Goal: Information Seeking & Learning: Learn about a topic

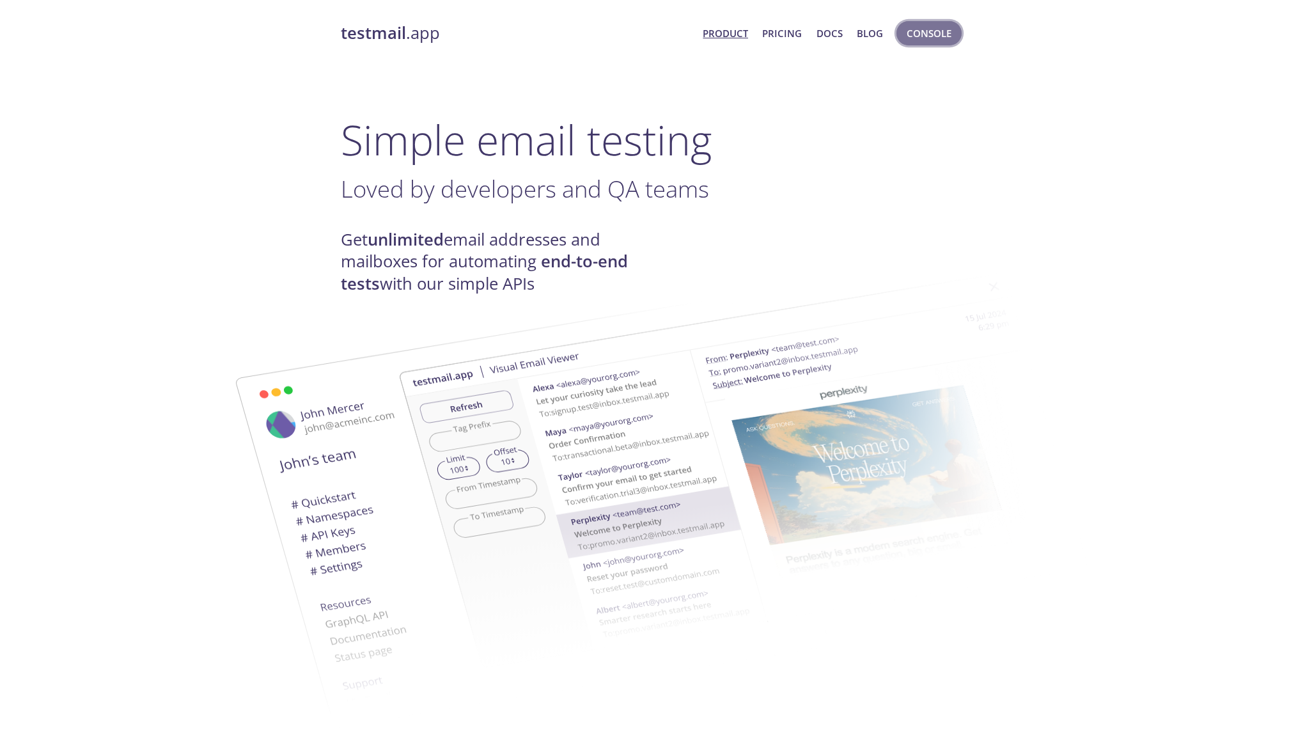
click at [939, 35] on span "Console" at bounding box center [929, 33] width 45 height 17
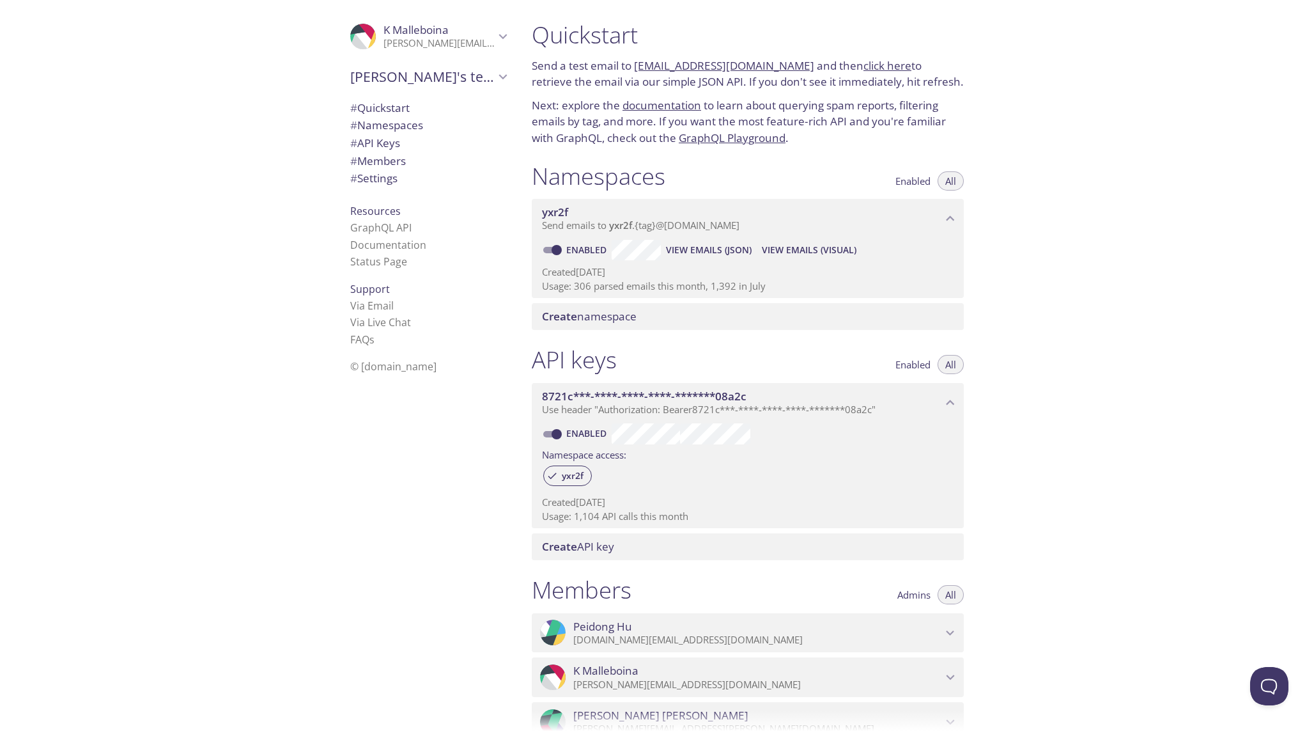
click at [727, 254] on span "View Emails (JSON)" at bounding box center [709, 249] width 86 height 15
click at [779, 246] on span "View Emails (Visual)" at bounding box center [809, 249] width 95 height 15
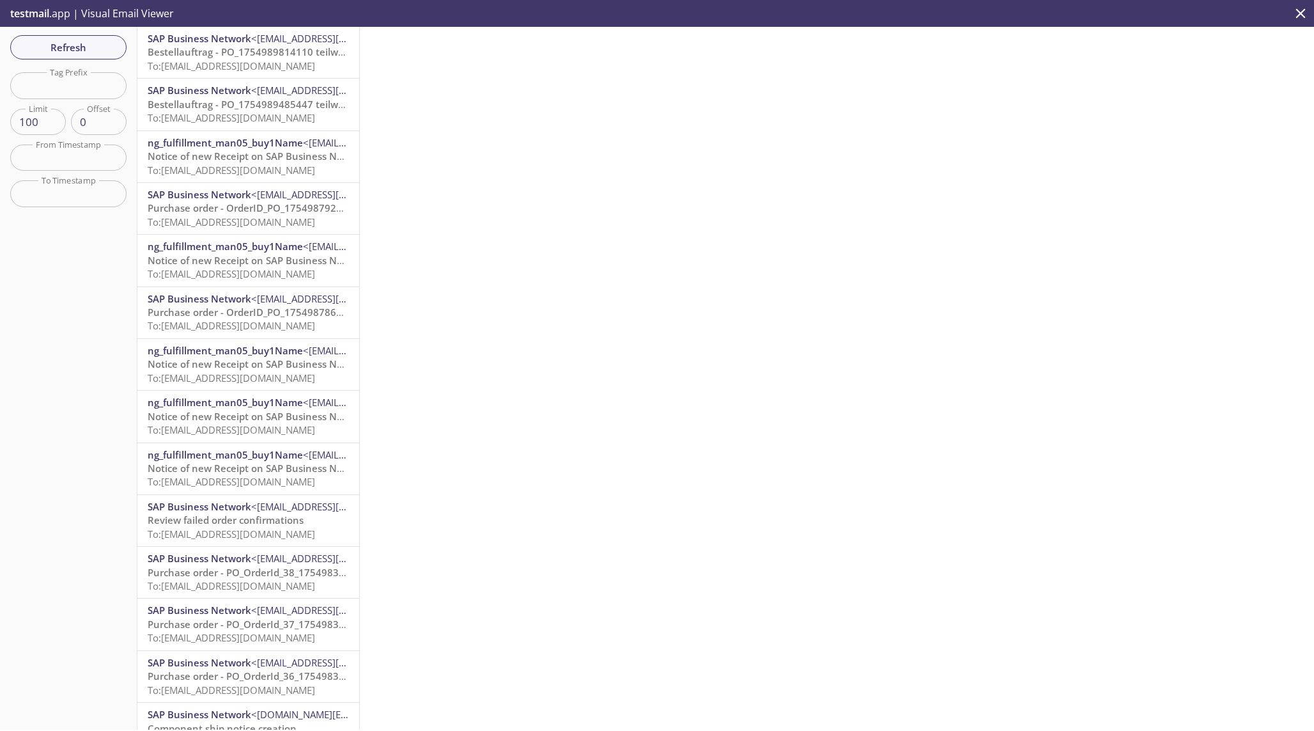
click at [70, 81] on input "text" at bounding box center [68, 85] width 116 height 26
type input "qn"
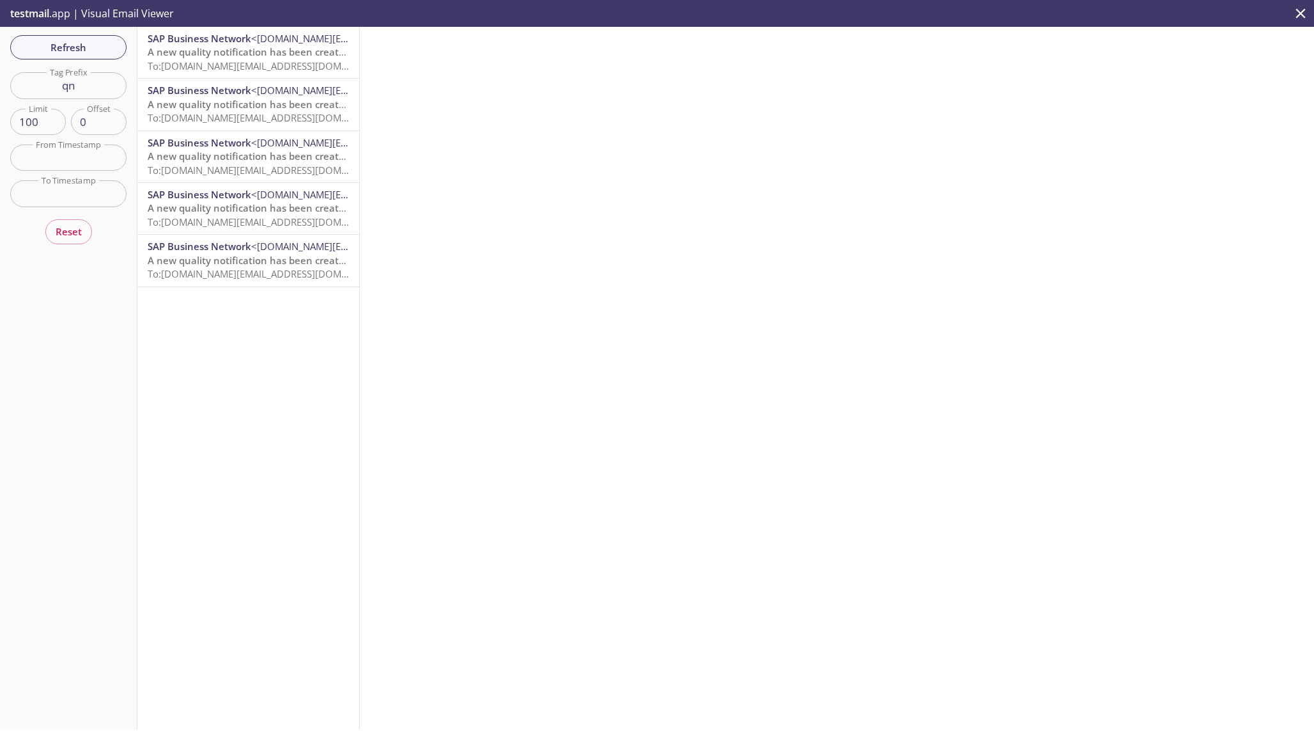
click at [211, 60] on span "To: [DOMAIN_NAME][EMAIL_ADDRESS][DOMAIN_NAME]" at bounding box center [269, 65] width 243 height 13
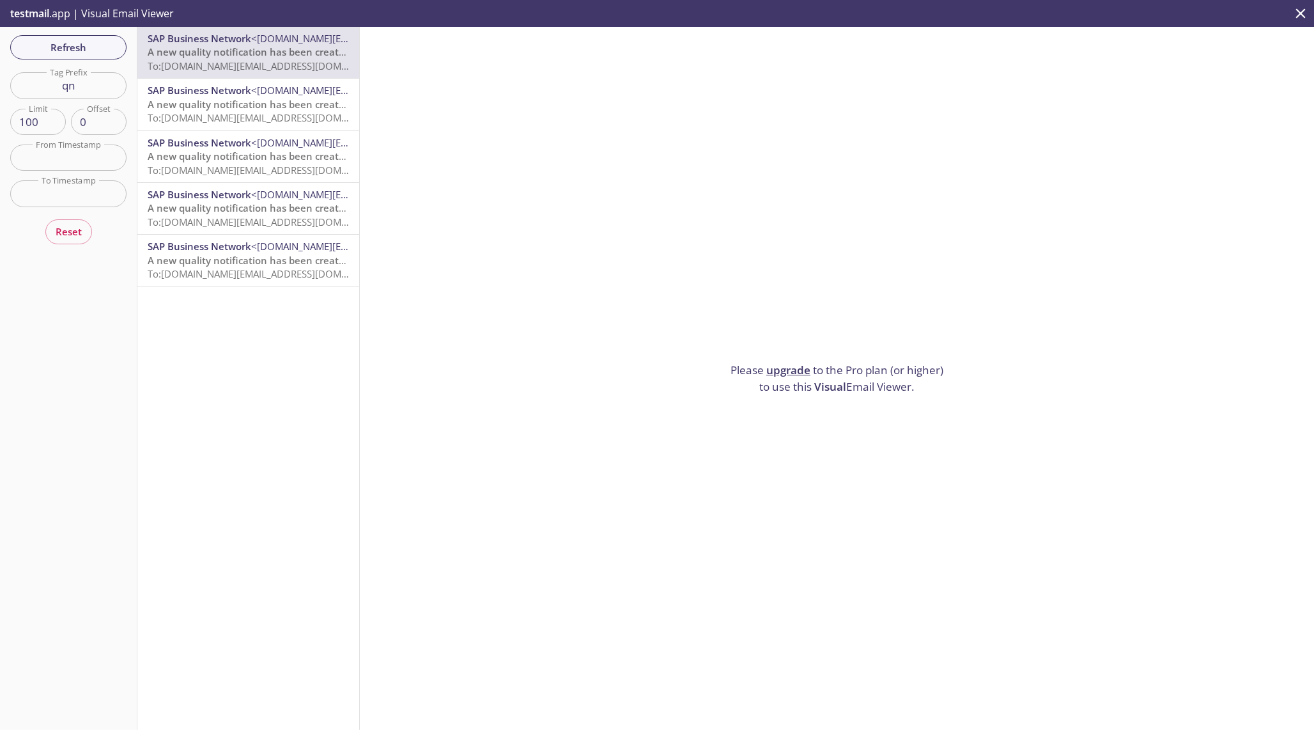
click at [238, 69] on span "To: [DOMAIN_NAME][EMAIL_ADDRESS][DOMAIN_NAME]" at bounding box center [269, 65] width 243 height 13
click at [783, 364] on link "upgrade" at bounding box center [789, 370] width 44 height 15
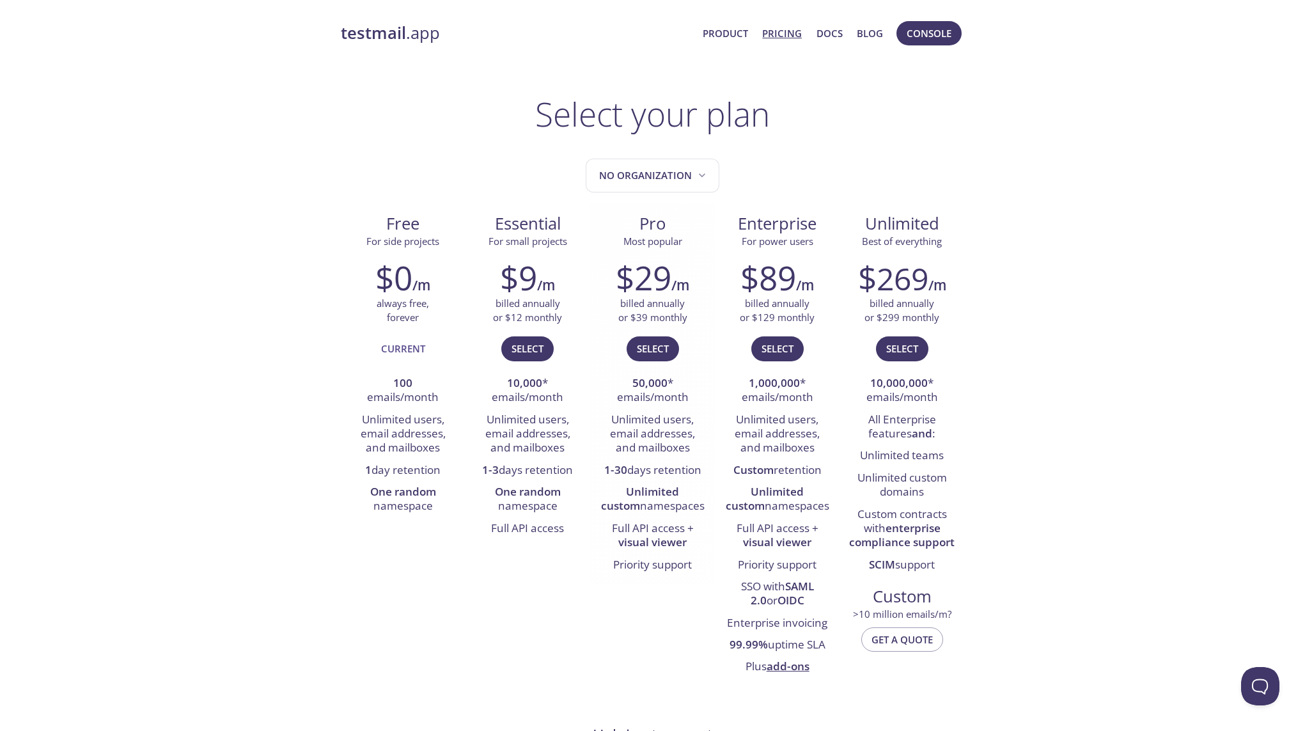
drag, startPoint x: 629, startPoint y: 389, endPoint x: 641, endPoint y: 492, distance: 102.9
click at [642, 491] on ul "50,000 * emails/month Unlimited users, email addresses, and mailboxes 1-30 days…" at bounding box center [652, 474] width 105 height 203
click at [512, 386] on strong "10,000" at bounding box center [524, 382] width 35 height 15
drag, startPoint x: 483, startPoint y: 473, endPoint x: 566, endPoint y: 534, distance: 102.9
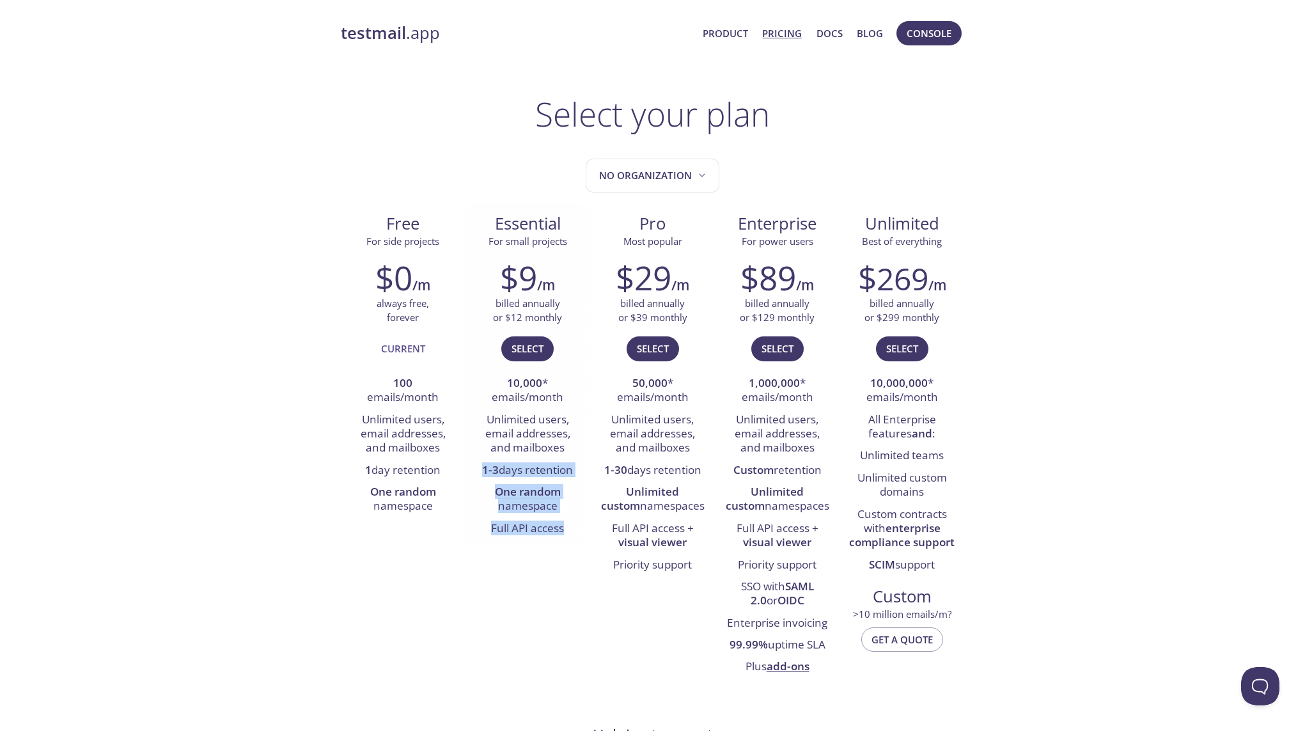
click at [566, 534] on ul "10,000 * emails/month Unlimited users, email addresses, and mailboxes 1-3 days …" at bounding box center [527, 456] width 105 height 167
click at [643, 285] on h2 "$29" at bounding box center [644, 277] width 56 height 38
click at [630, 472] on li "1-30 days retention" at bounding box center [652, 471] width 105 height 22
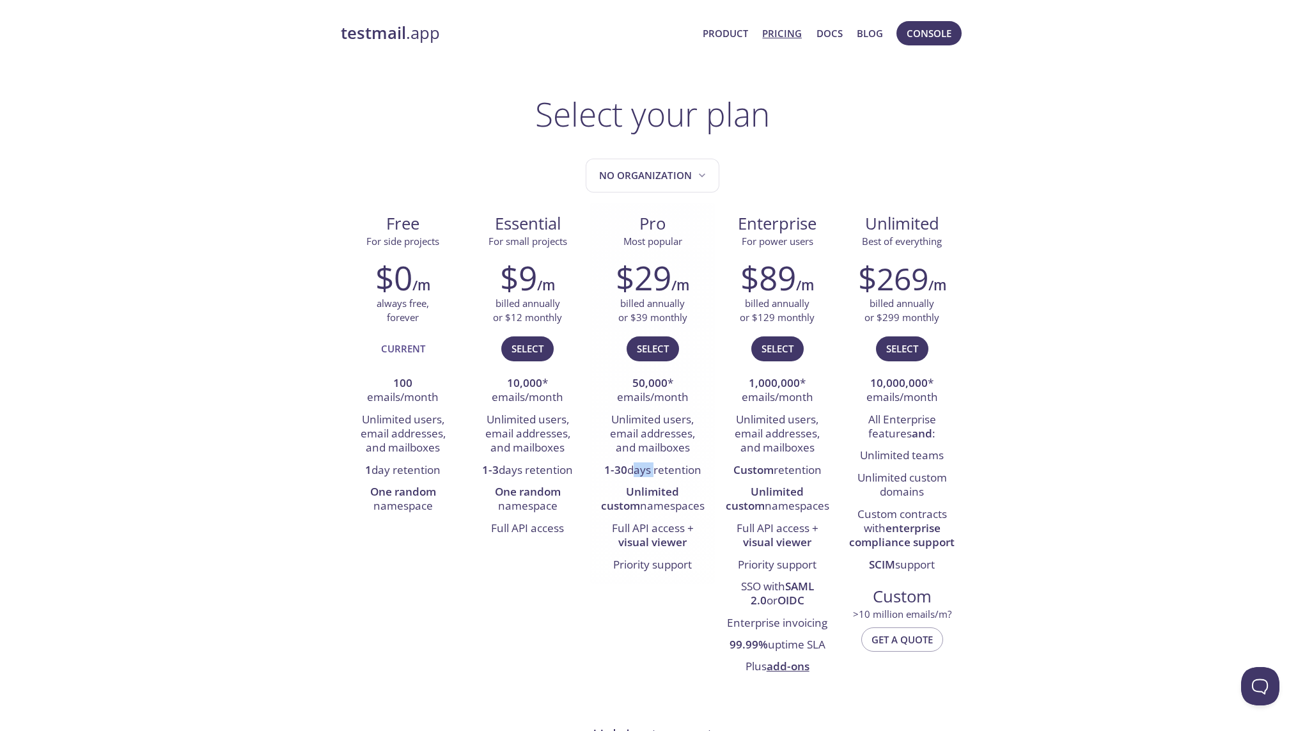
click at [630, 472] on li "1-30 days retention" at bounding box center [652, 471] width 105 height 22
click at [637, 449] on li "Unlimited users, email addresses, and mailboxes" at bounding box center [652, 434] width 105 height 51
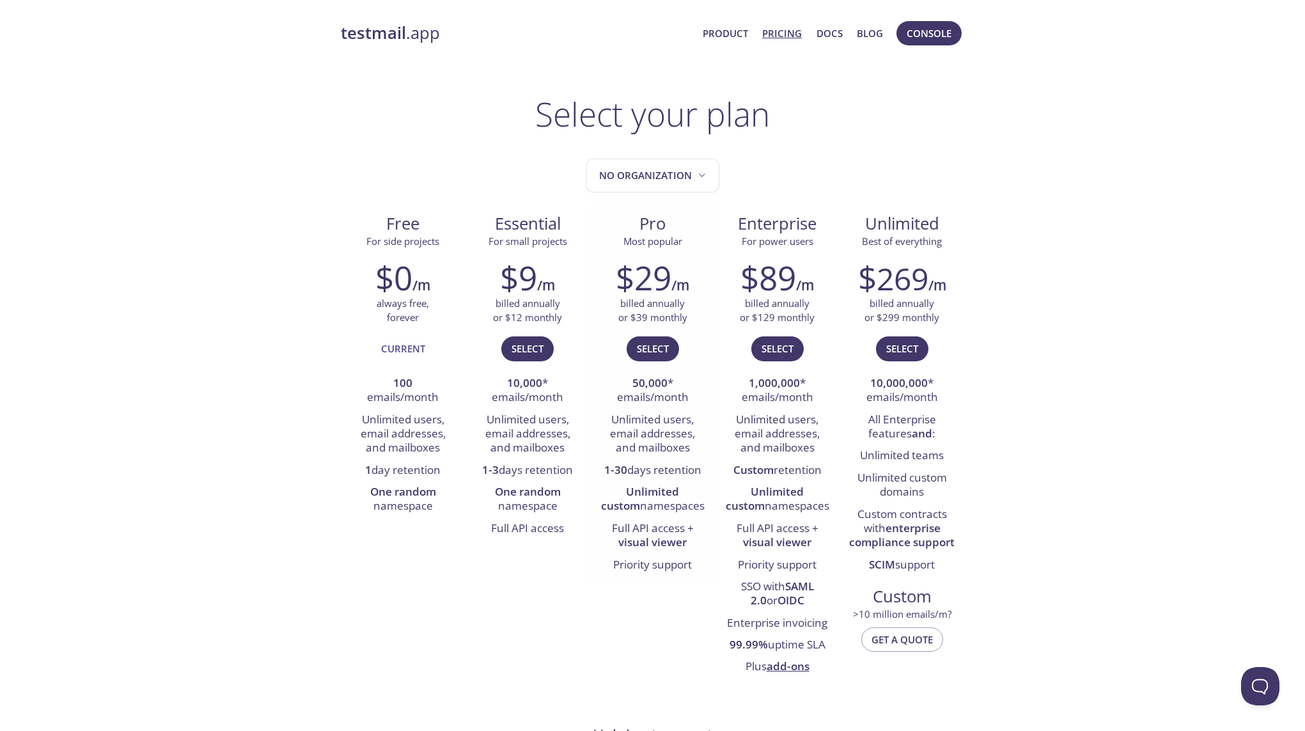
click at [634, 499] on li "Unlimited custom namespaces" at bounding box center [652, 499] width 105 height 36
click at [927, 40] on span "Console" at bounding box center [929, 33] width 45 height 17
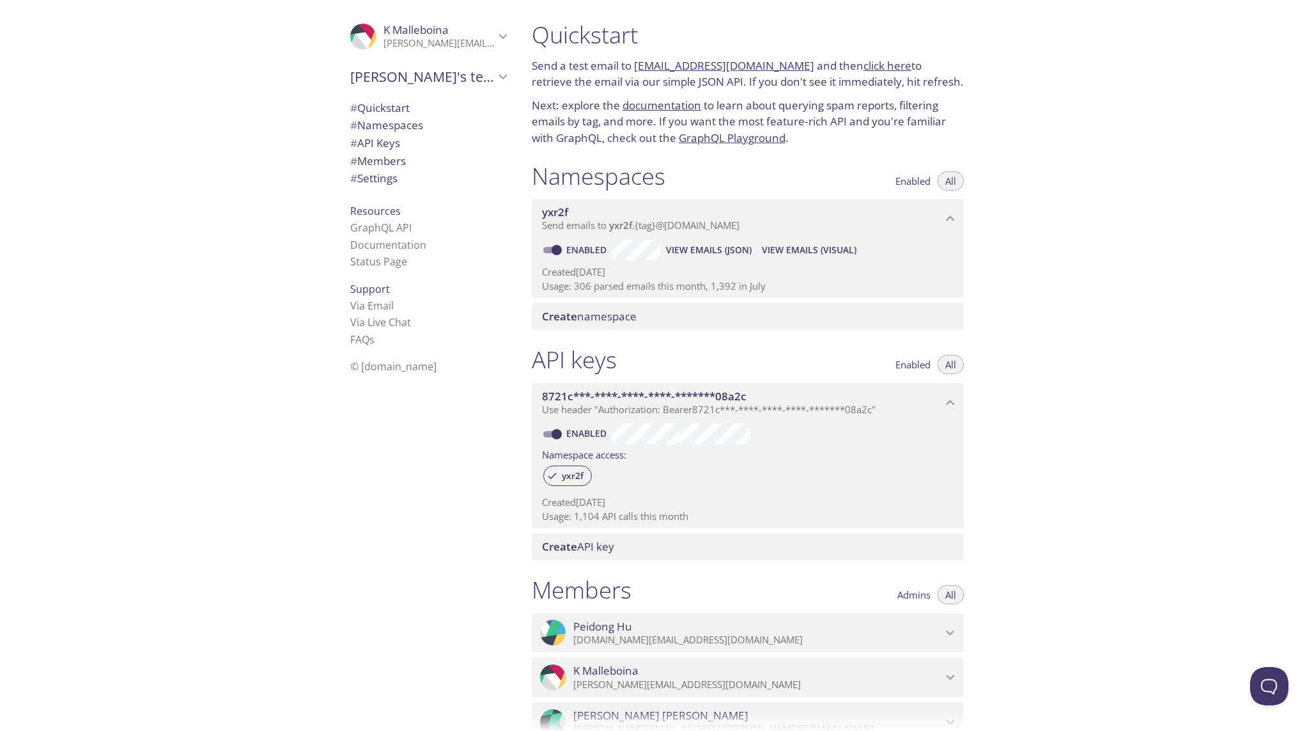
click at [782, 247] on span "View Emails (Visual)" at bounding box center [809, 249] width 95 height 15
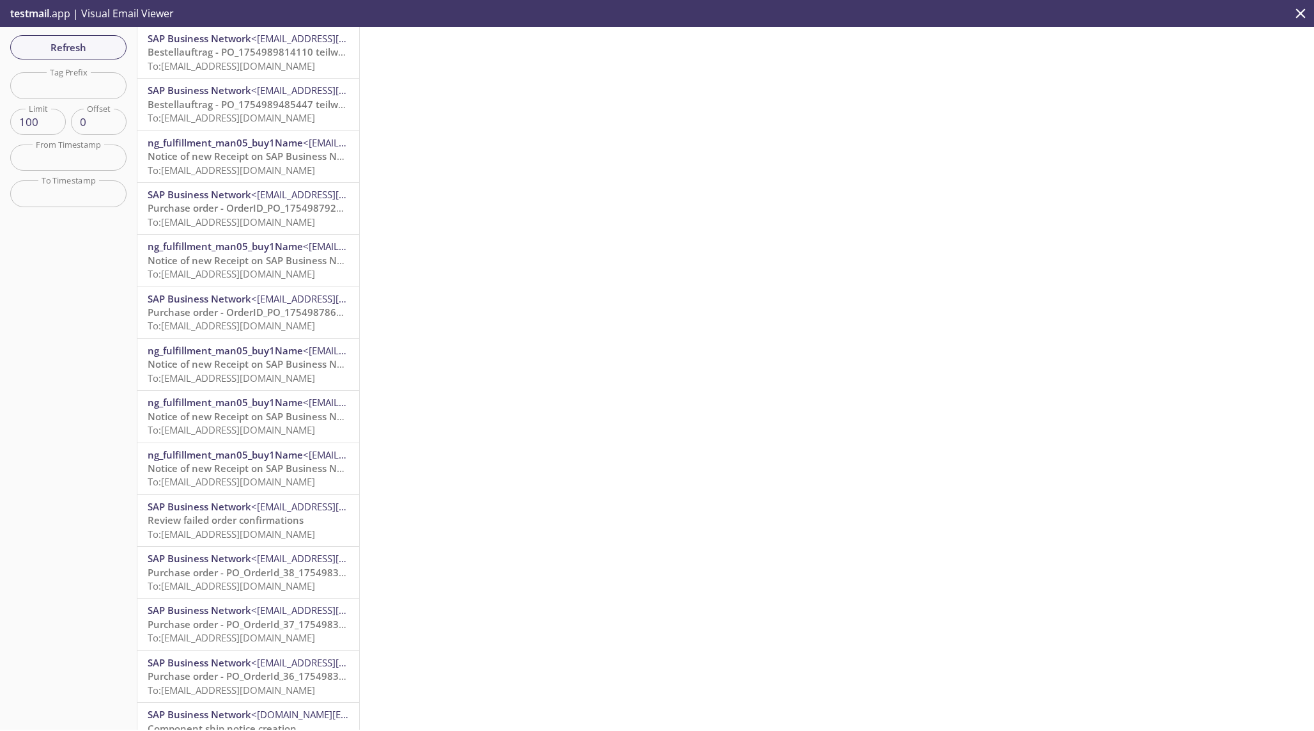
click at [97, 92] on input "text" at bounding box center [68, 85] width 116 height 26
type input "qn"
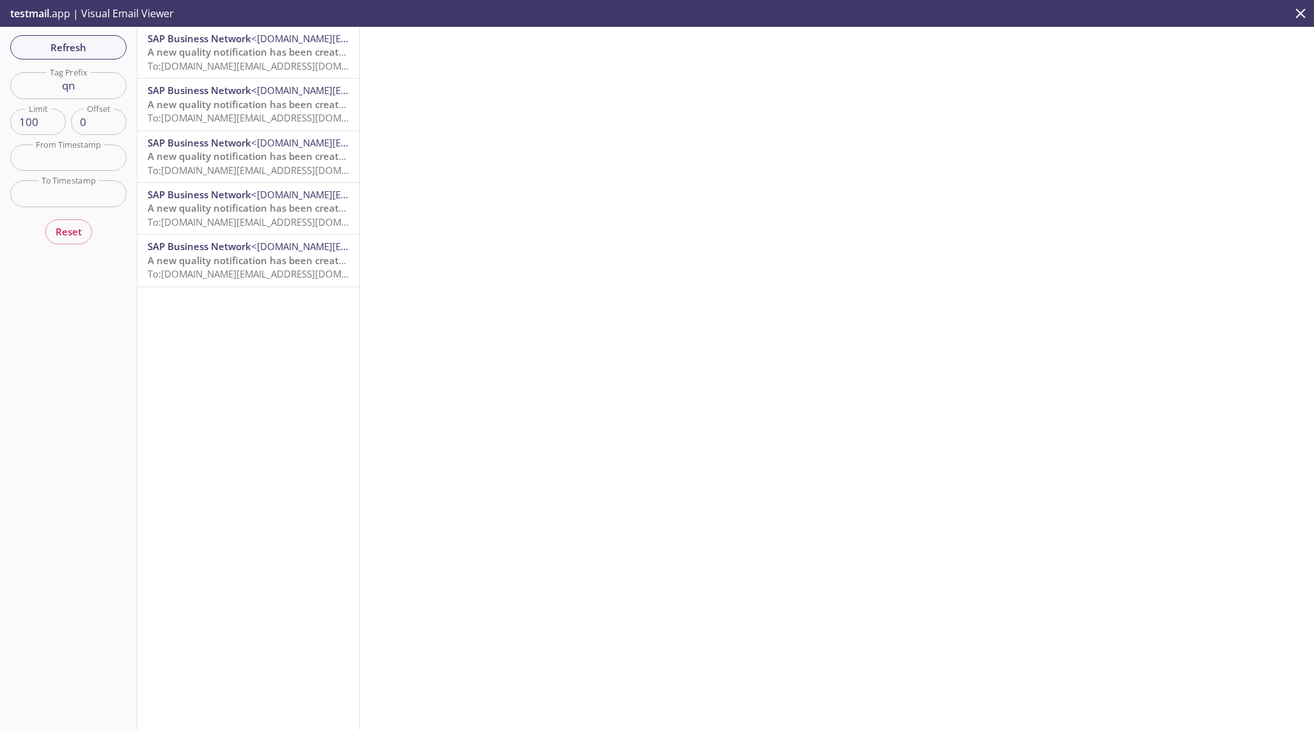
click at [247, 68] on span "To: [DOMAIN_NAME][EMAIL_ADDRESS][DOMAIN_NAME]" at bounding box center [269, 65] width 243 height 13
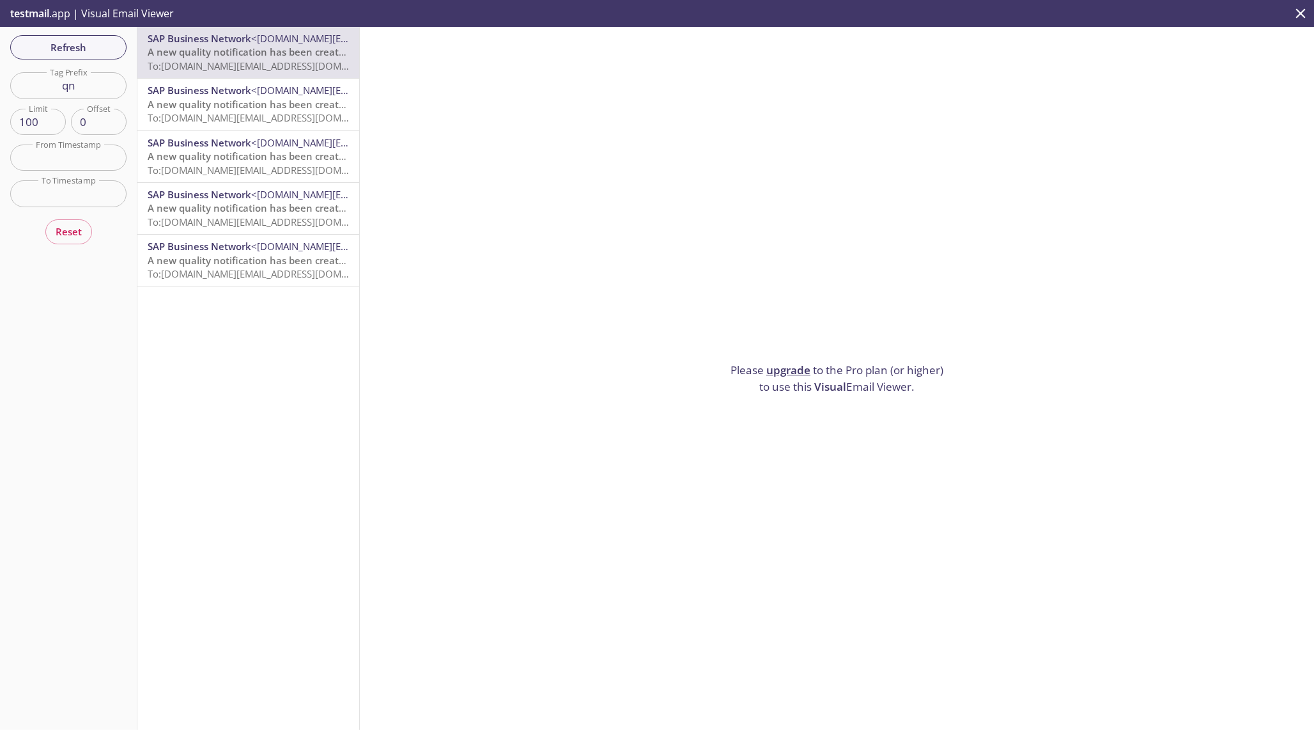
click at [70, 91] on input "qn" at bounding box center [68, 85] width 116 height 26
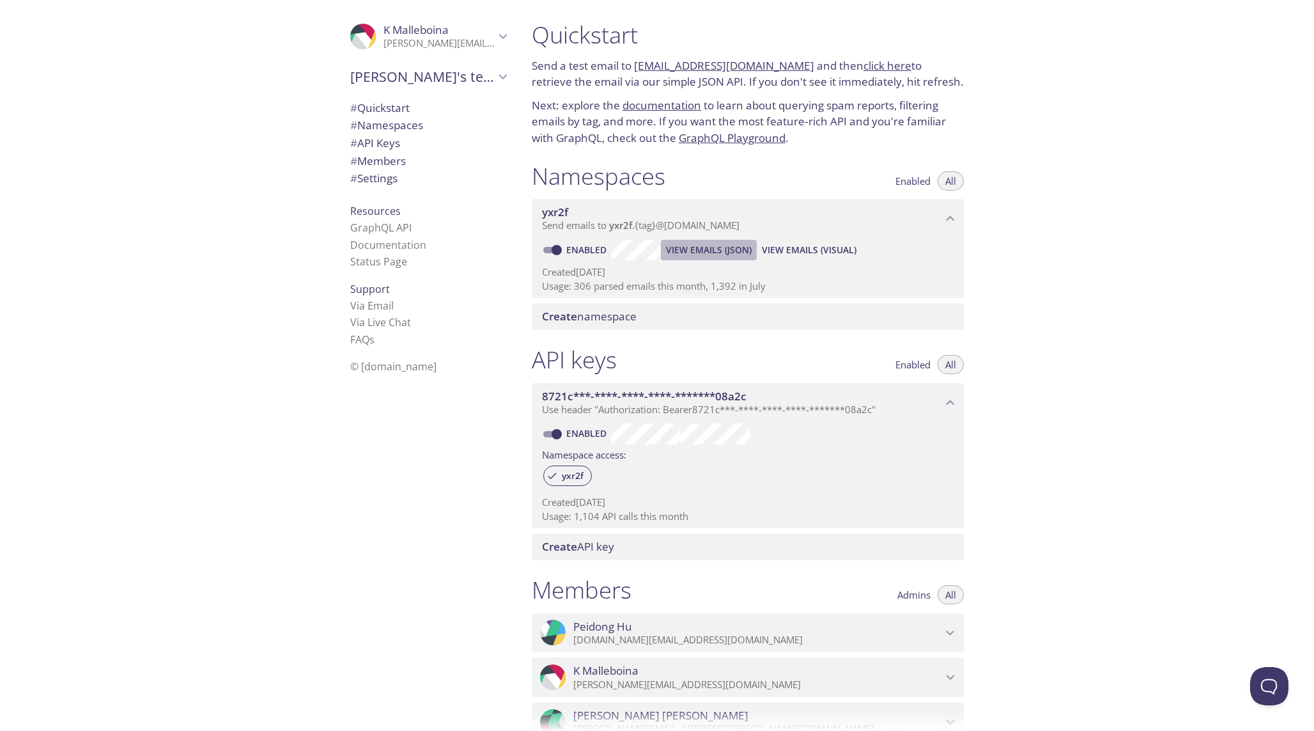
click at [683, 248] on span "View Emails (JSON)" at bounding box center [709, 249] width 86 height 15
